Goal: Transaction & Acquisition: Subscribe to service/newsletter

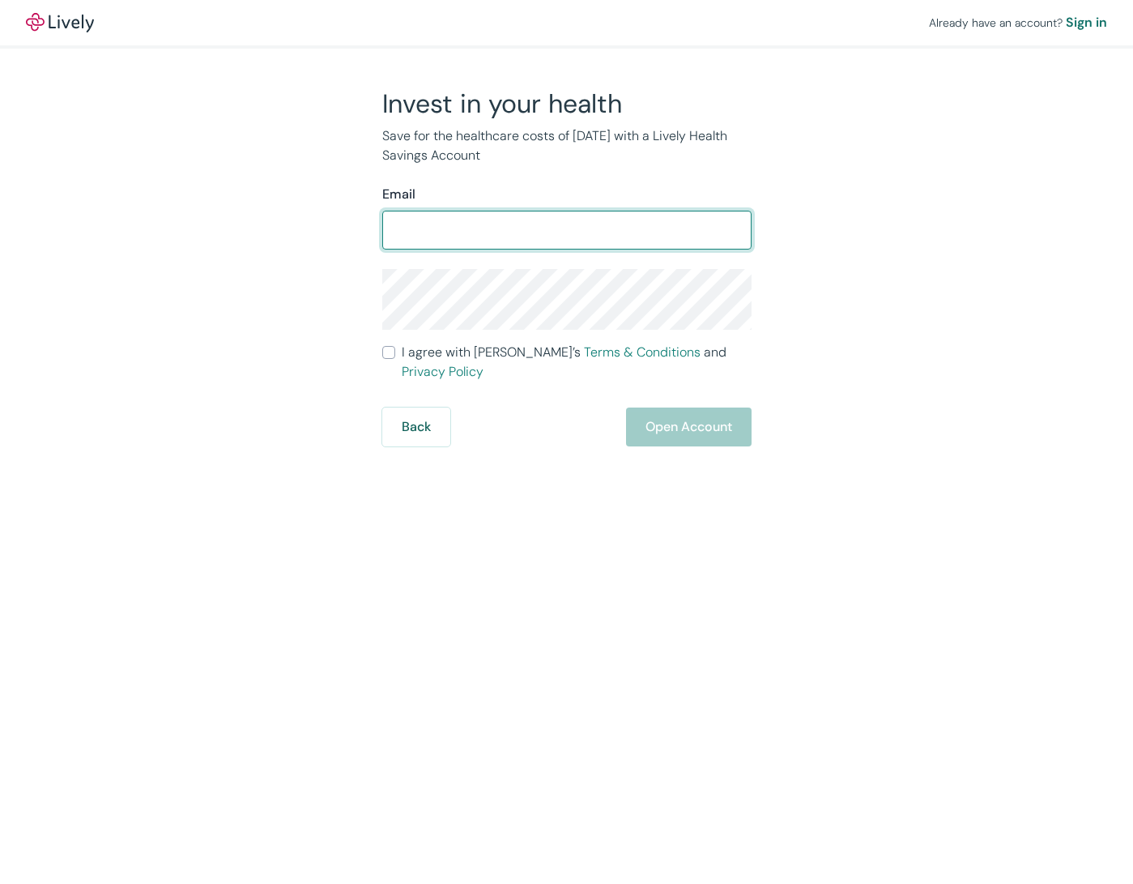
click at [74, 23] on img at bounding box center [60, 22] width 68 height 19
click at [565, 236] on input "Email" at bounding box center [566, 230] width 369 height 32
type input "[PERSON_NAME][EMAIL_ADDRESS][PERSON_NAME][DOMAIN_NAME]"
click at [435, 363] on span "I agree with Lively’s Terms & Conditions and Privacy Policy" at bounding box center [577, 362] width 350 height 39
click at [395, 359] on input "I agree with Lively’s Terms & Conditions and Privacy Policy" at bounding box center [388, 352] width 13 height 13
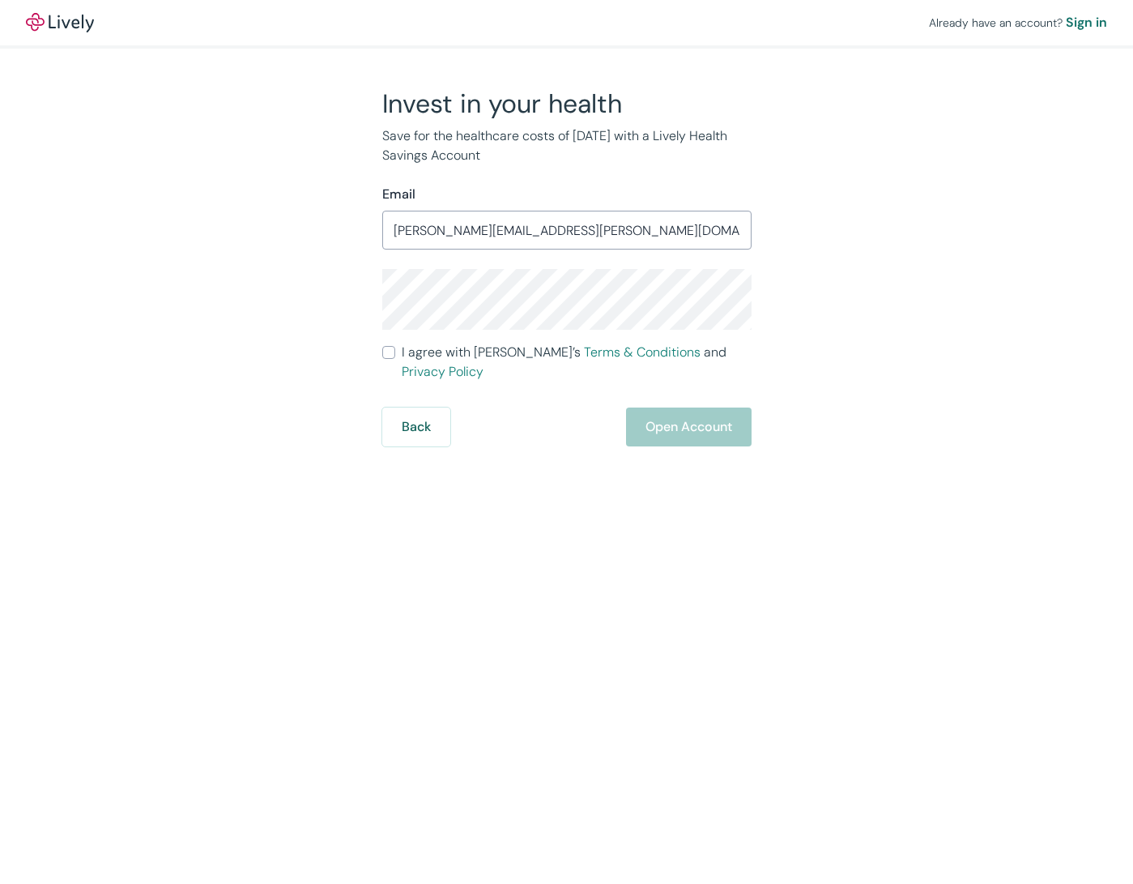
checkbox input "true"
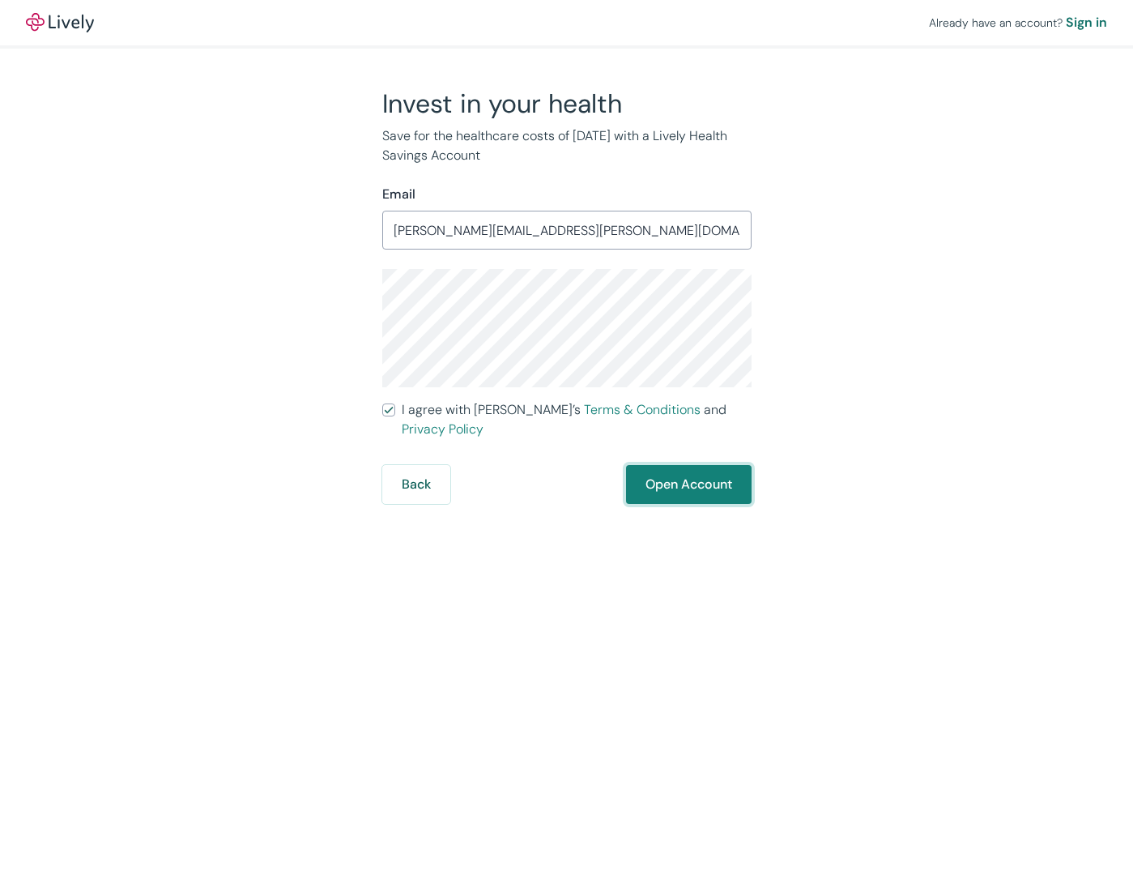
click at [696, 471] on button "Open Account" at bounding box center [689, 484] width 126 height 39
